Goal: Transaction & Acquisition: Purchase product/service

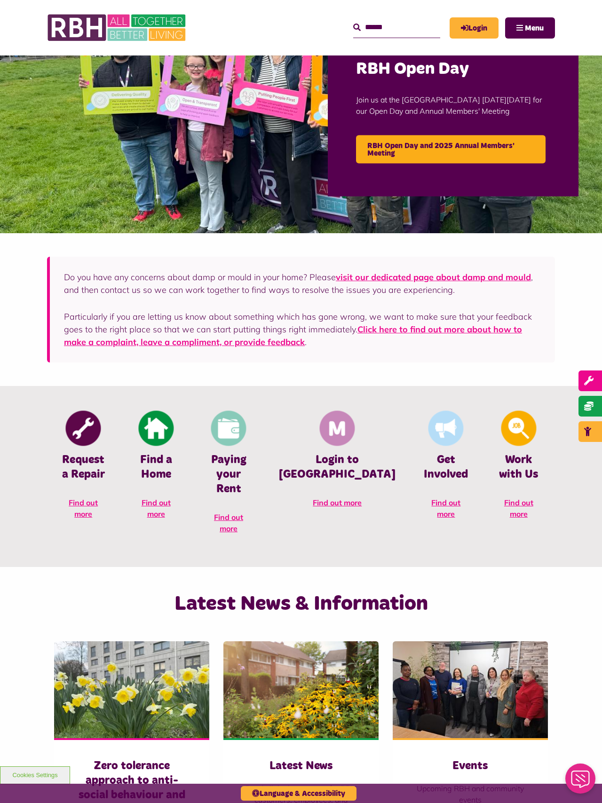
click at [0, 0] on icon "MyRBH" at bounding box center [0, 0] width 0 height 0
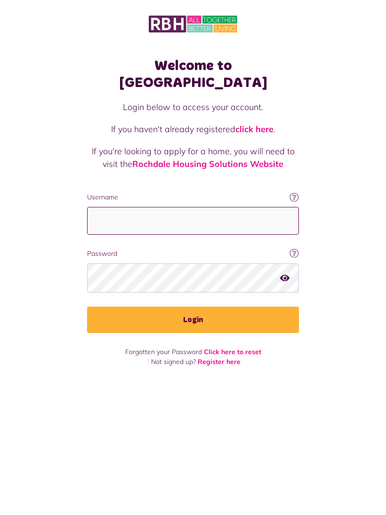
type input "**********"
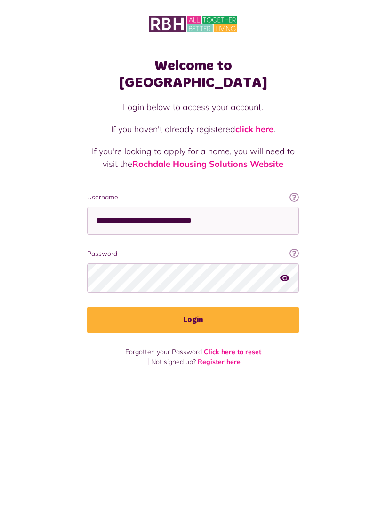
click at [193, 307] on button "Login" at bounding box center [193, 320] width 212 height 26
click at [225, 312] on button "Login" at bounding box center [193, 320] width 212 height 26
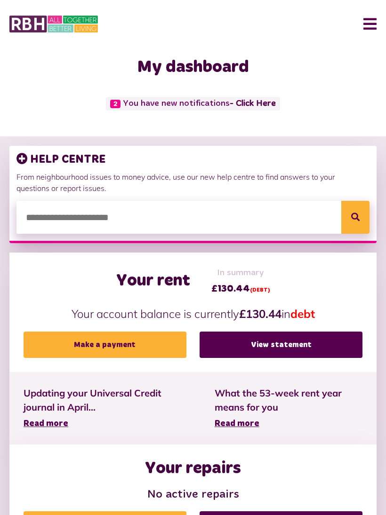
click at [145, 347] on link "Make a payment" at bounding box center [105, 345] width 163 height 26
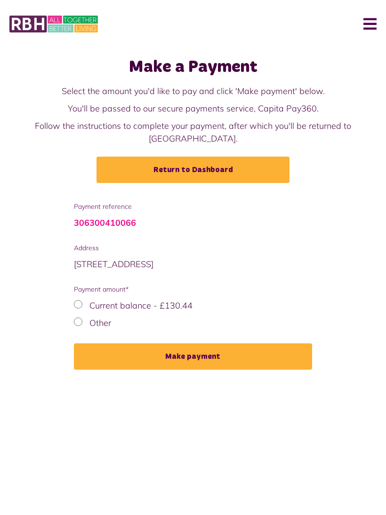
click at [193, 343] on button "Make payment" at bounding box center [193, 356] width 238 height 26
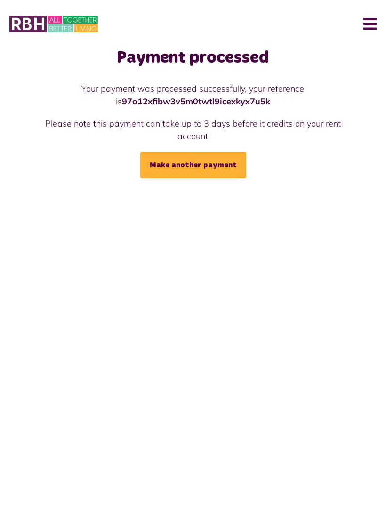
click at [239, 178] on html "Menu Last login: 09/09/2025 Dashboard My Repairs My Accounts My Profile 2" at bounding box center [193, 89] width 386 height 178
